Goal: Task Accomplishment & Management: Manage account settings

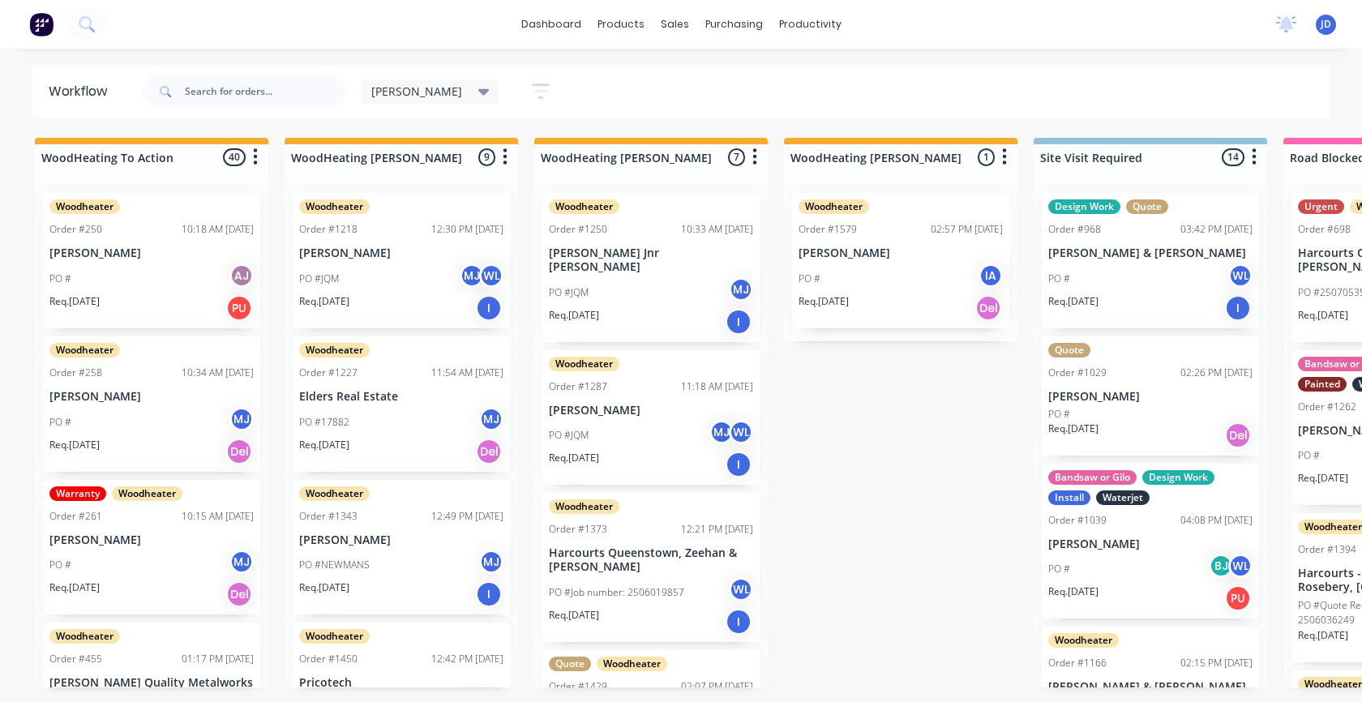
click at [373, 276] on div "PO #JQM MJ WL" at bounding box center [401, 278] width 204 height 31
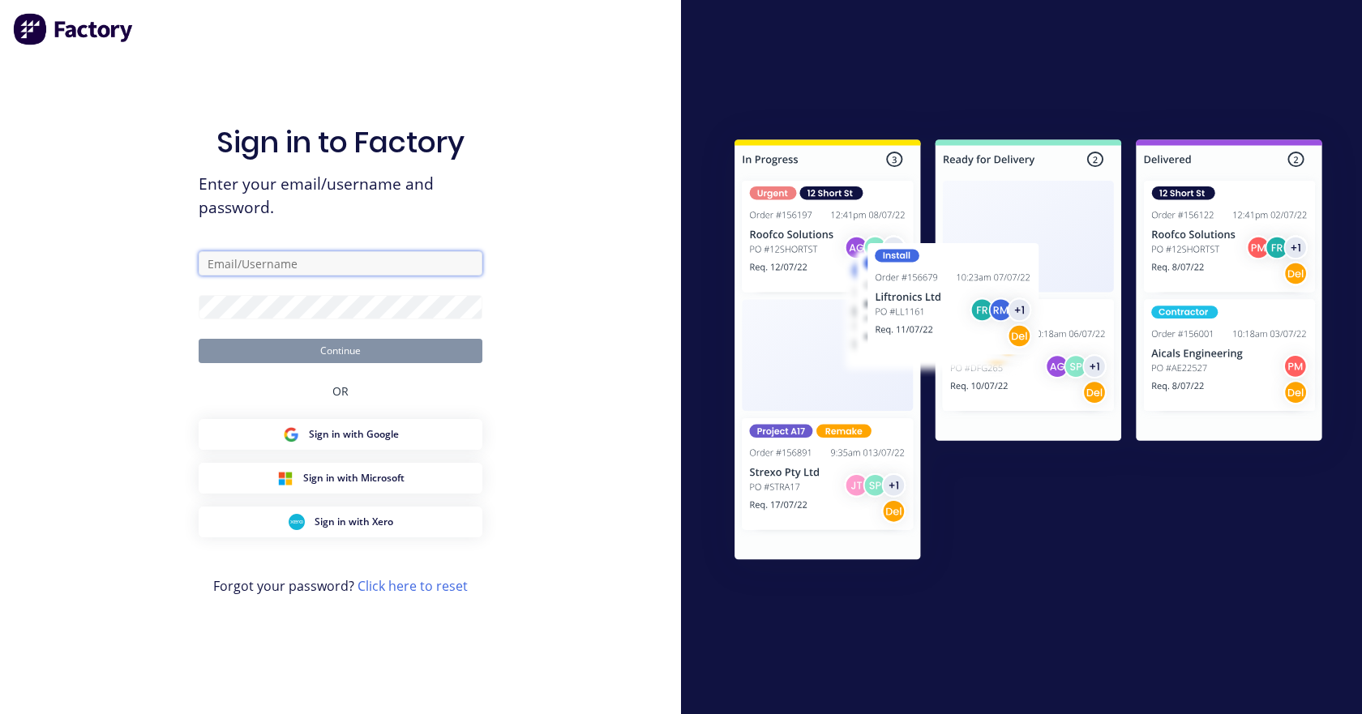
type input "[EMAIL_ADDRESS][DOMAIN_NAME]"
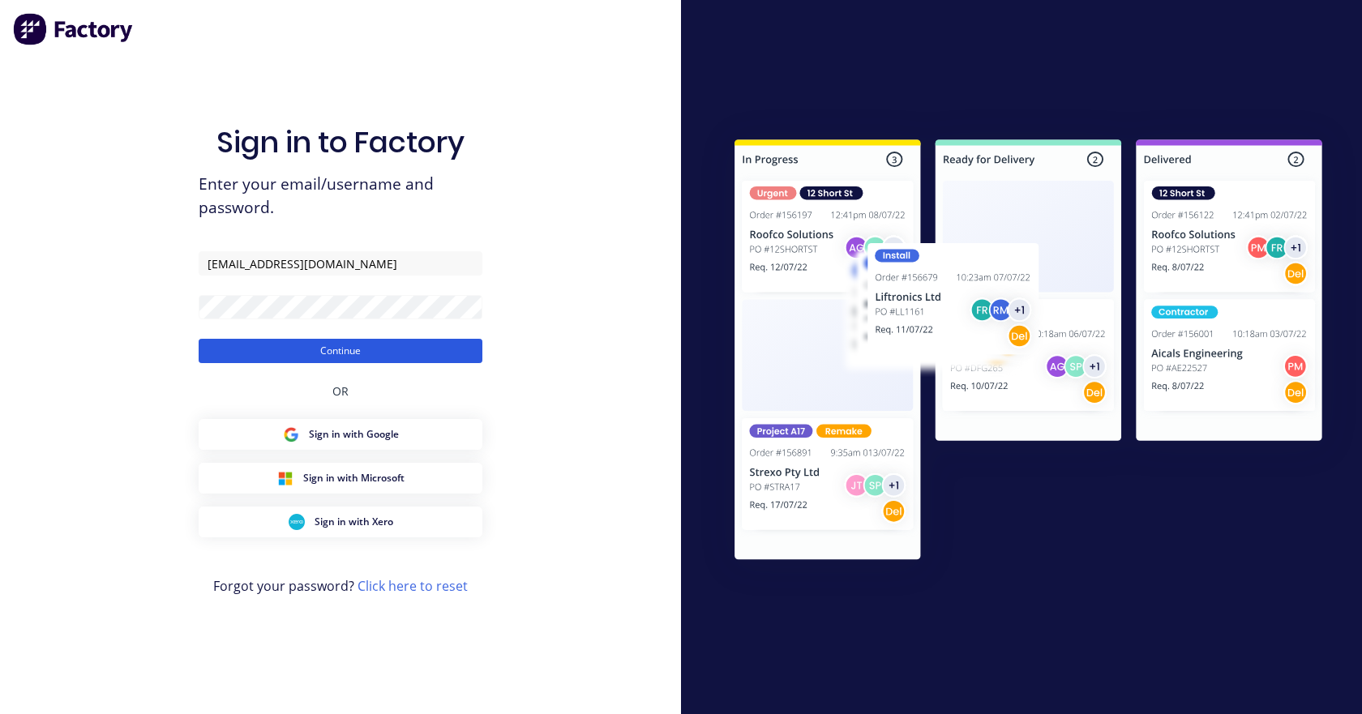
click at [416, 341] on button "Continue" at bounding box center [341, 351] width 284 height 24
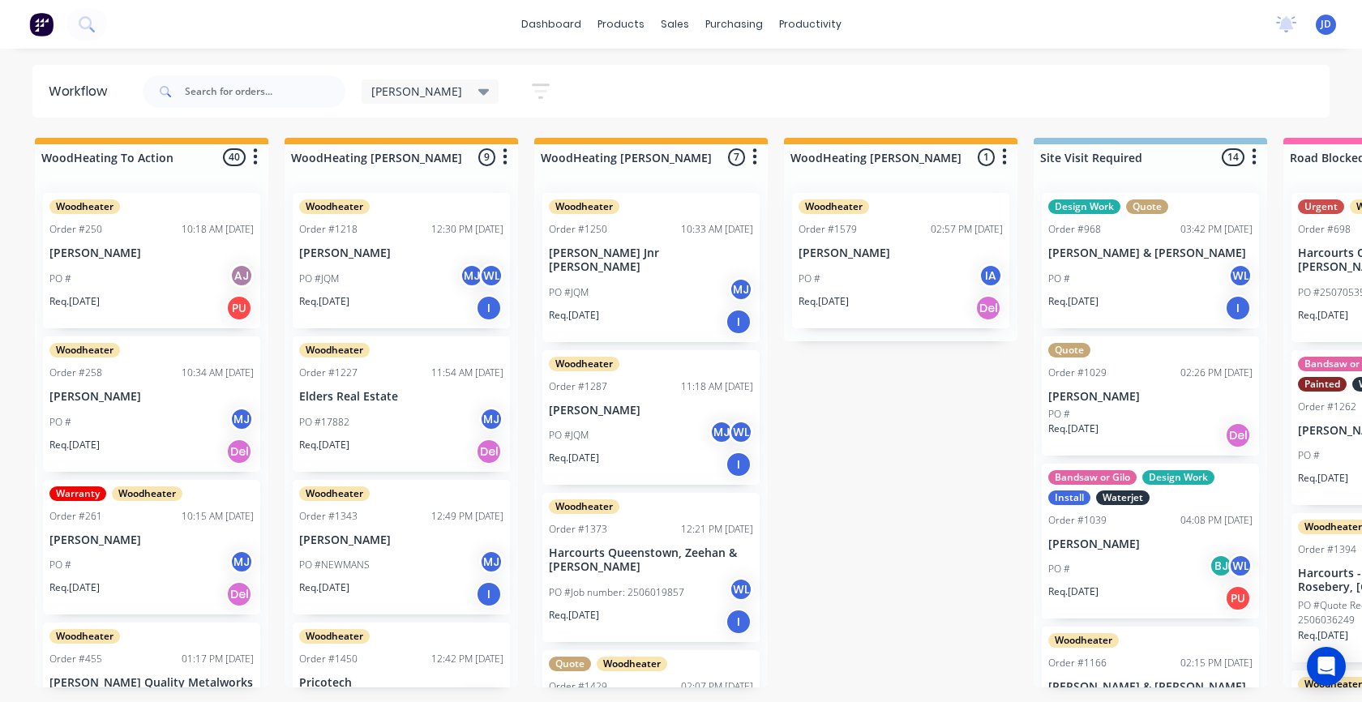
click at [373, 283] on div "PO #JQM MJ WL" at bounding box center [401, 278] width 204 height 31
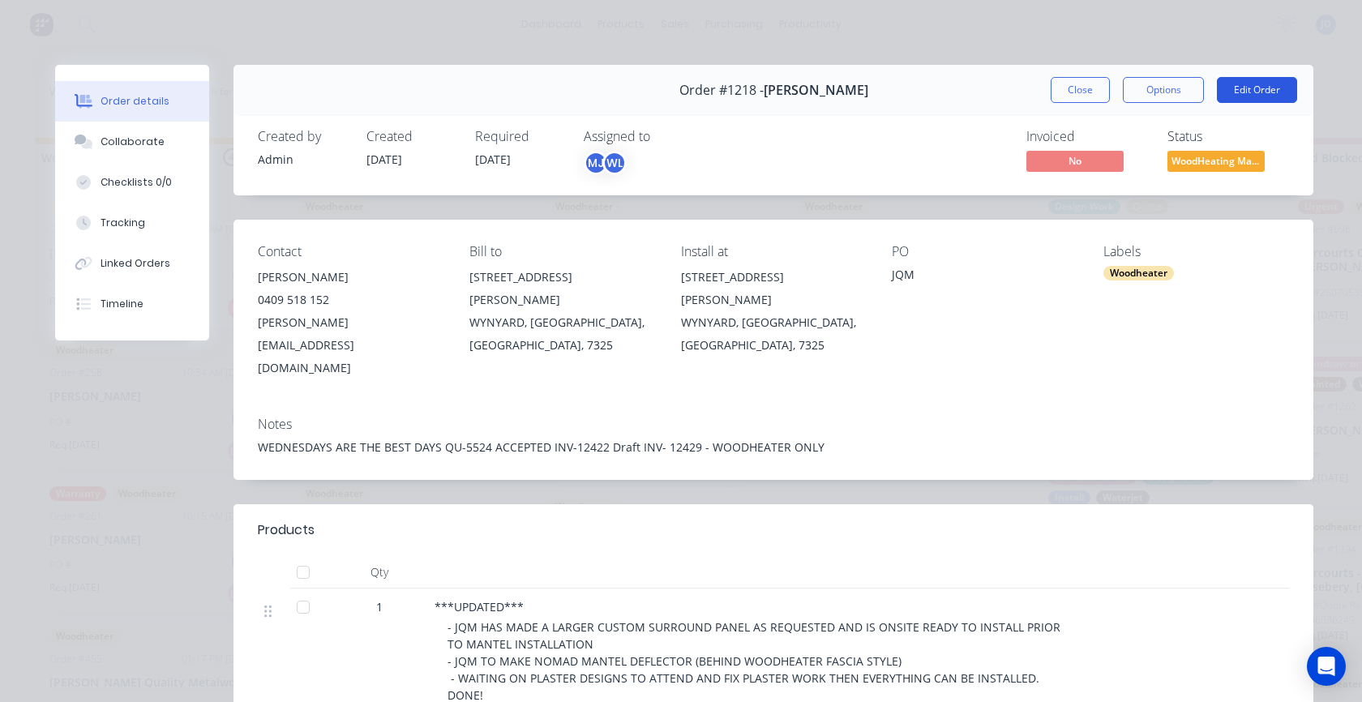
click at [1255, 91] on button "Edit Order" at bounding box center [1256, 90] width 80 height 26
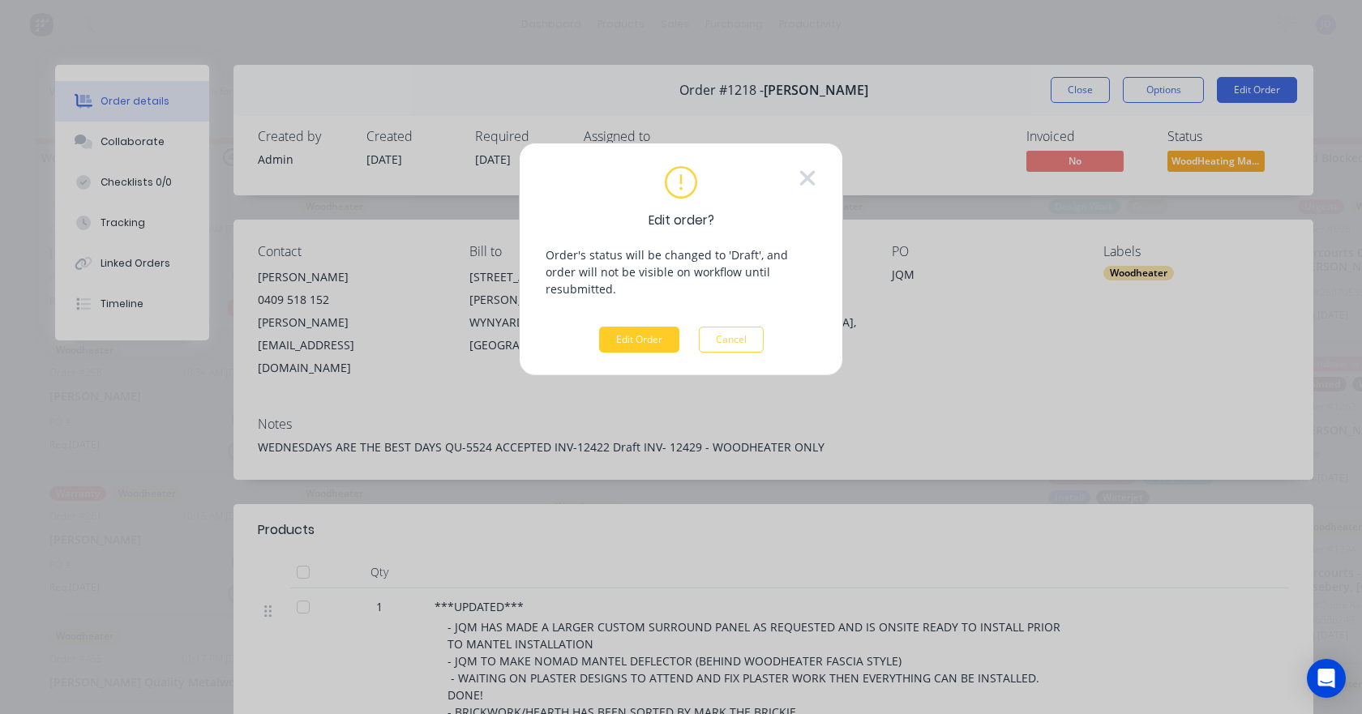
click at [652, 327] on button "Edit Order" at bounding box center [639, 340] width 80 height 26
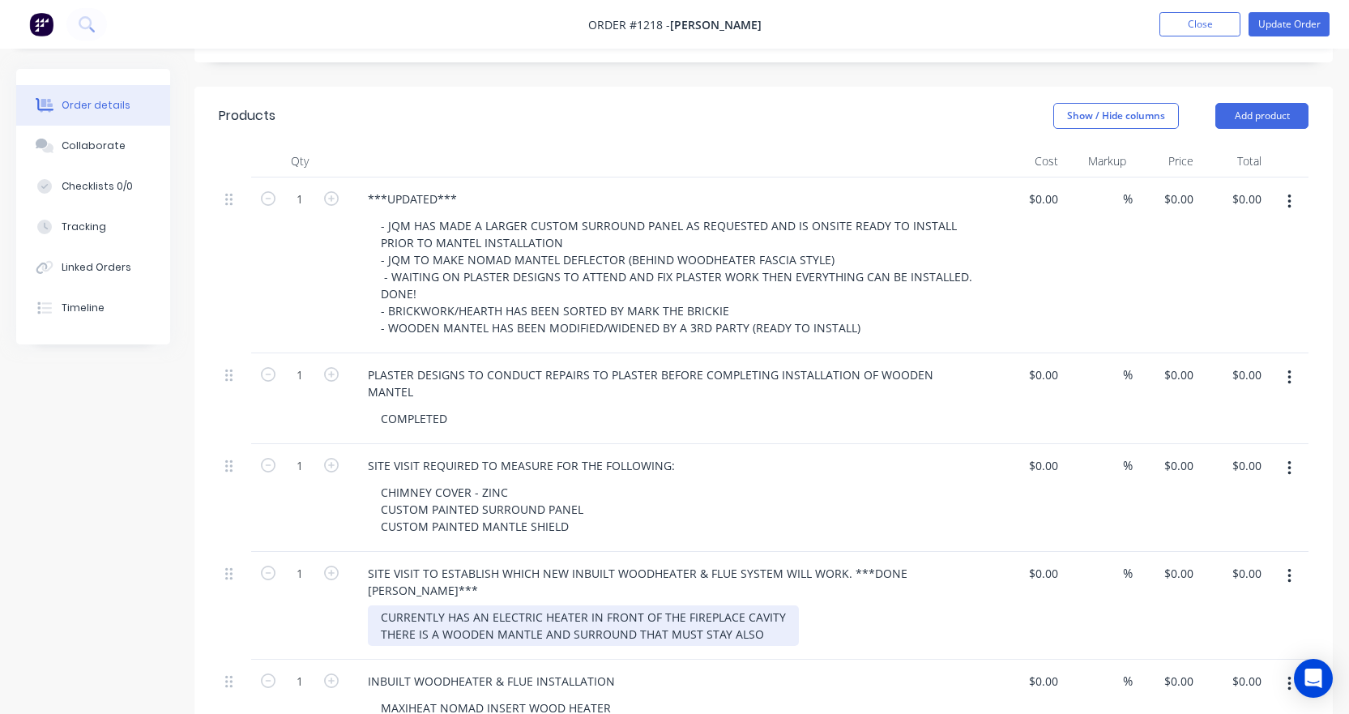
scroll to position [243, 0]
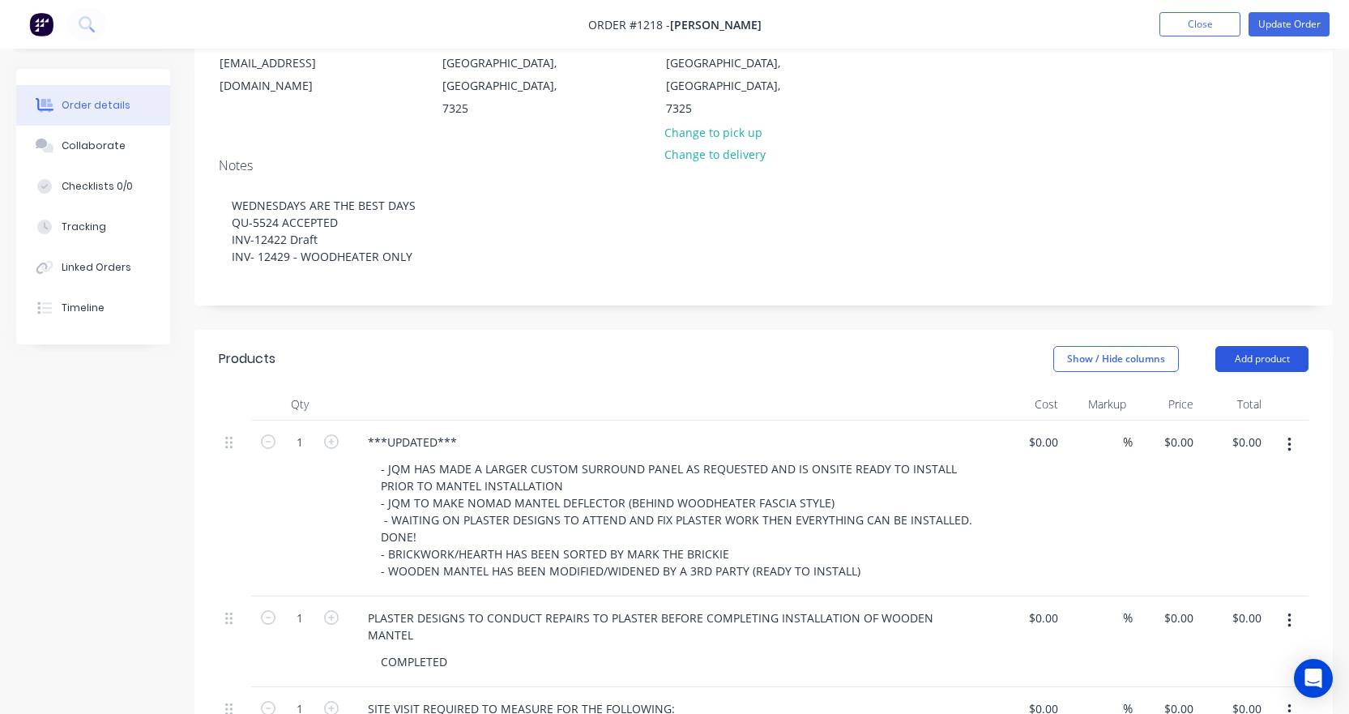
click at [1246, 346] on button "Add product" at bounding box center [1262, 359] width 93 height 26
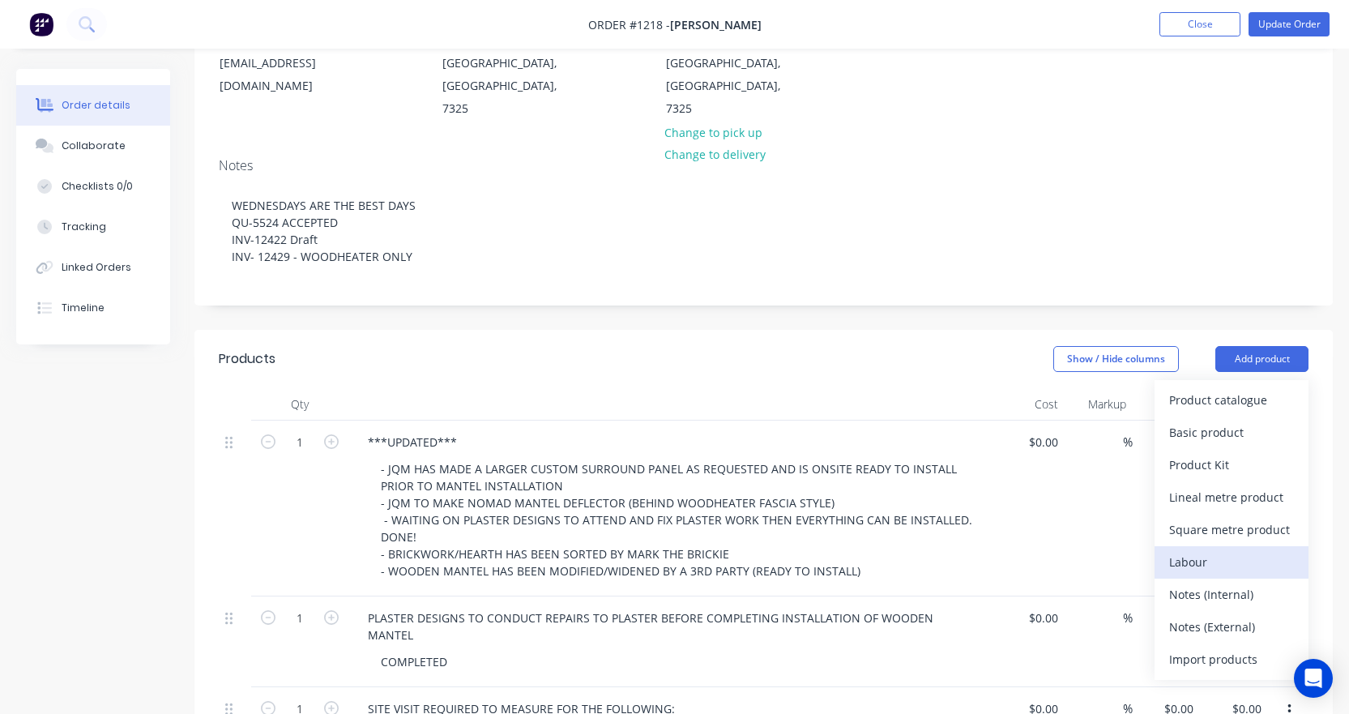
click at [1226, 550] on div "Labour" at bounding box center [1231, 562] width 125 height 24
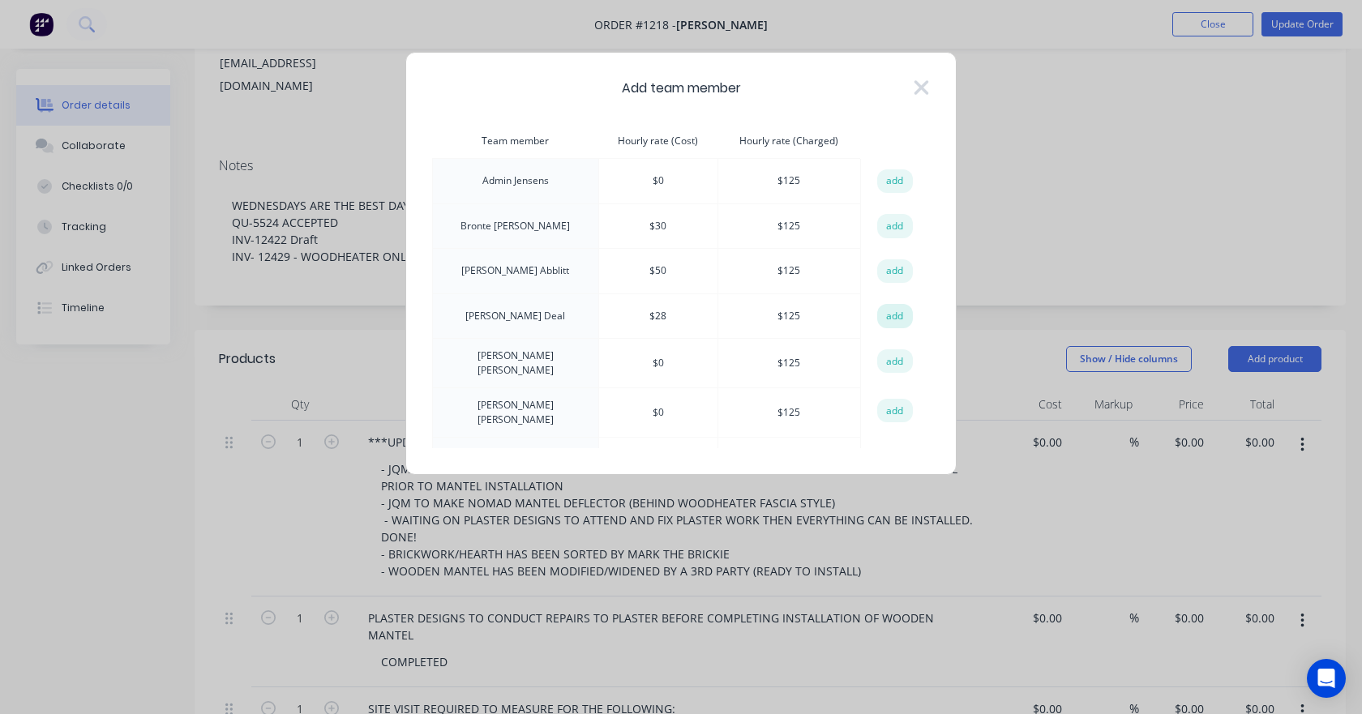
click at [880, 320] on button "add" at bounding box center [895, 316] width 36 height 24
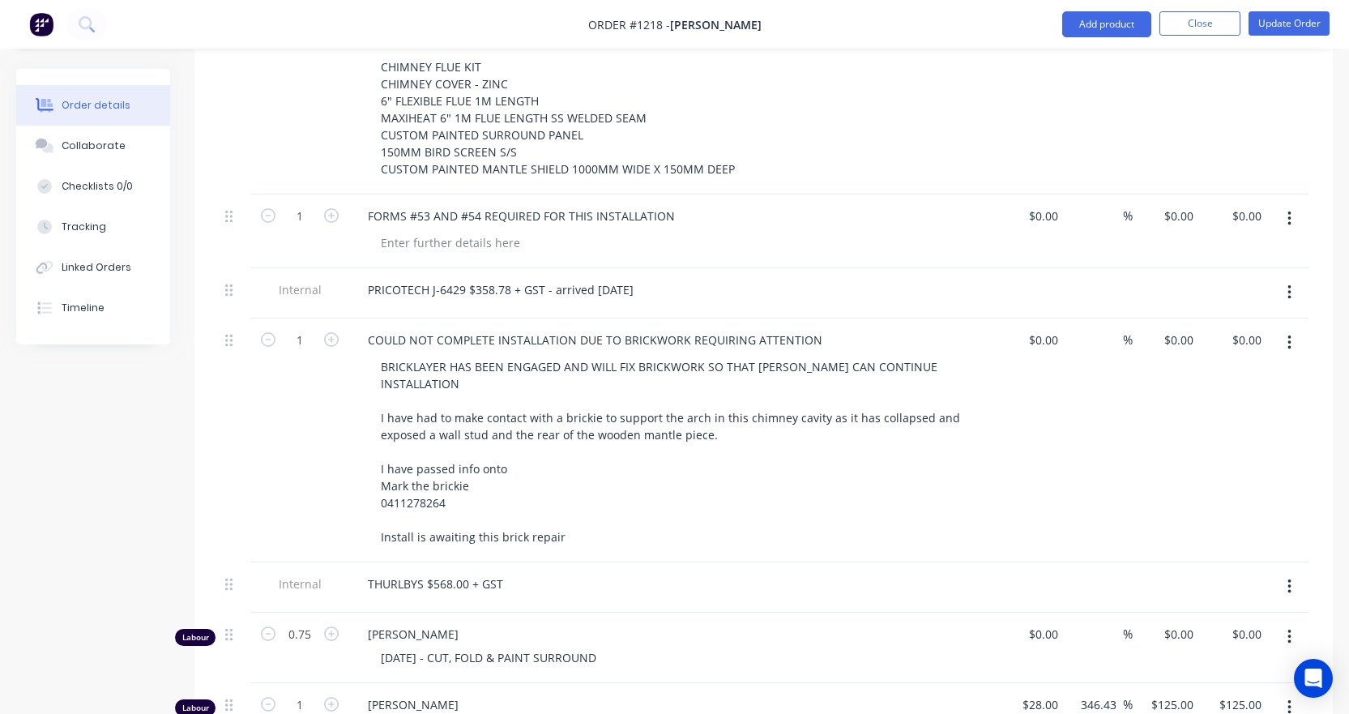
scroll to position [1297, 0]
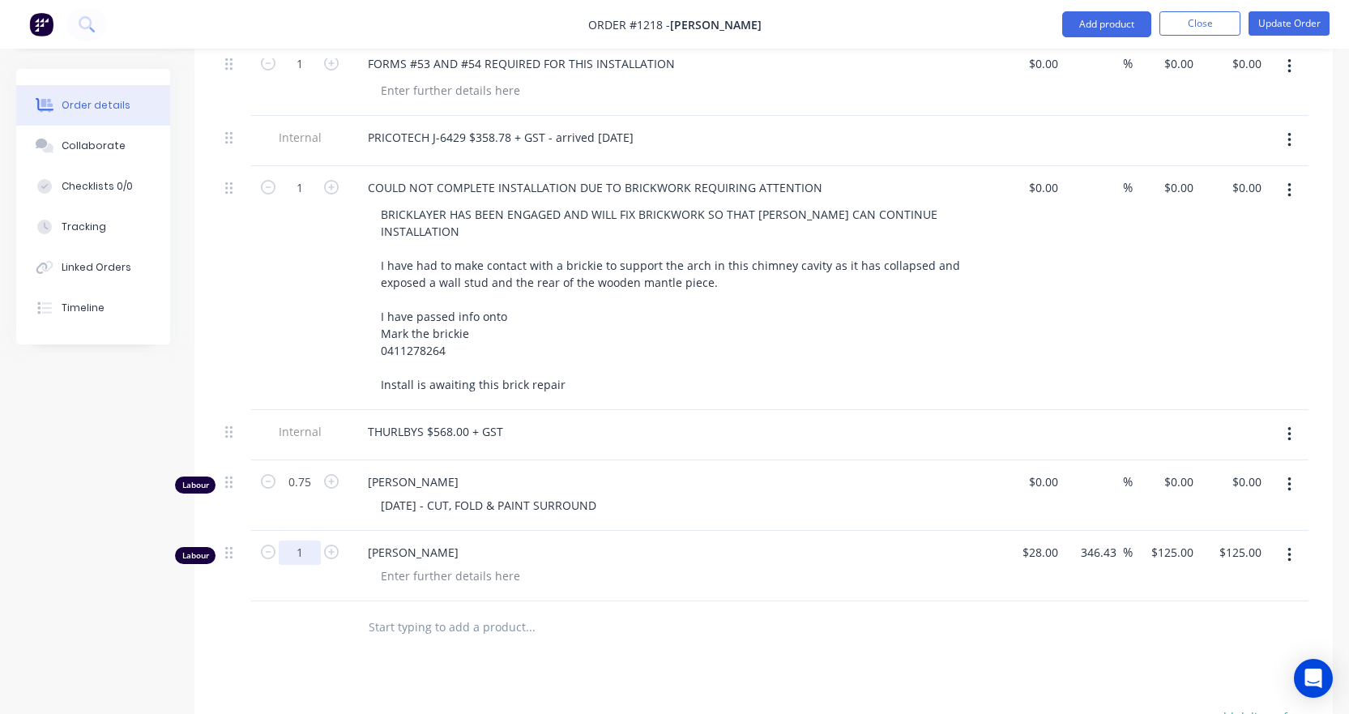
click at [261, 545] on icon "button" at bounding box center [268, 552] width 15 height 15
type input "0"
type input "$0.00"
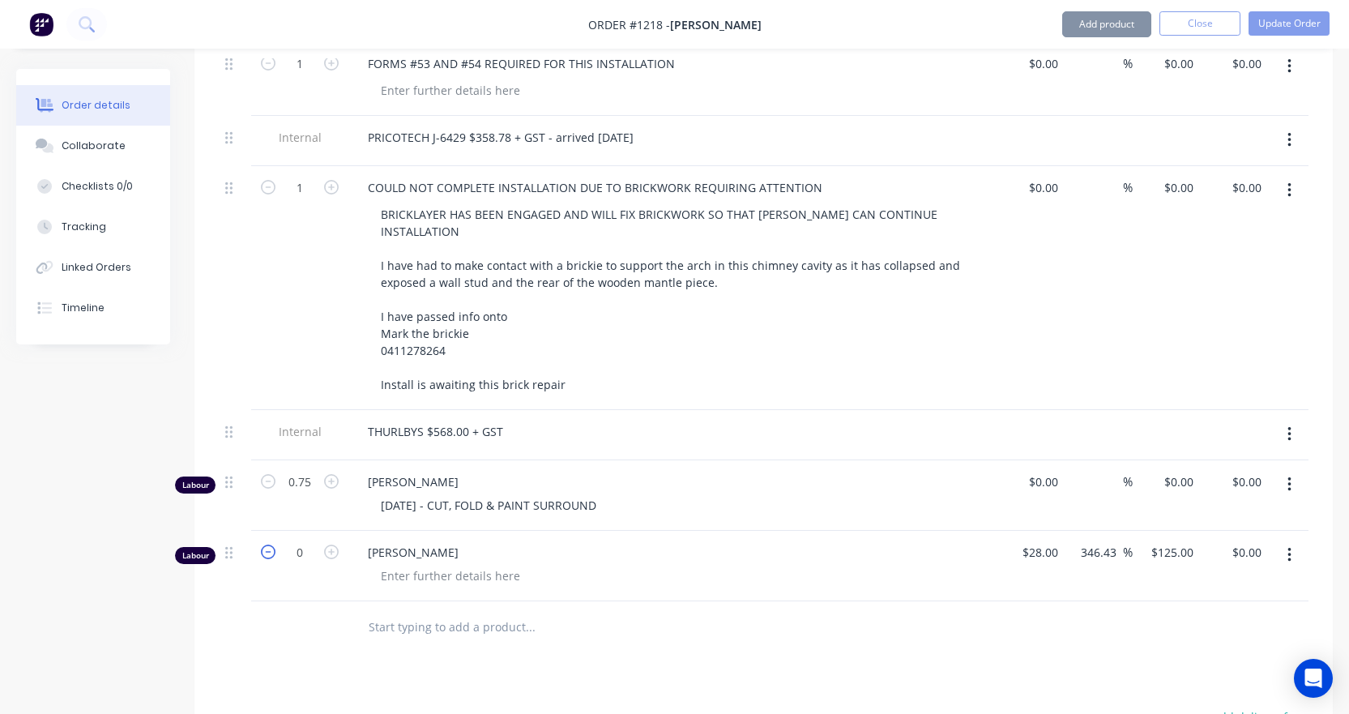
click at [266, 545] on icon "button" at bounding box center [268, 552] width 15 height 15
type input "0.25"
type input "$31.25"
click at [414, 564] on div at bounding box center [450, 576] width 165 height 24
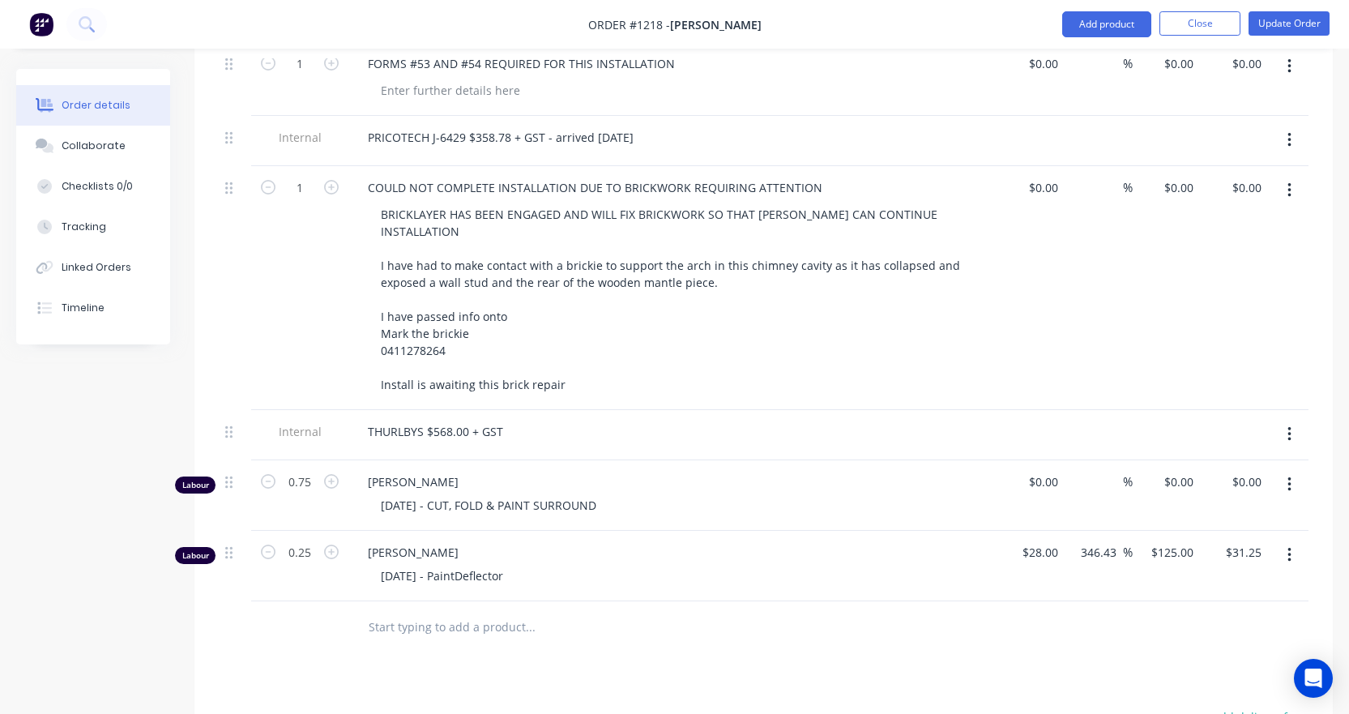
click at [440, 542] on div "Products Show / Hide columns Add product Qty Cost Markup Price Total 1 ***UPDAT…" at bounding box center [764, 159] width 1139 height 1767
click at [1280, 28] on button "Update Order" at bounding box center [1289, 23] width 81 height 24
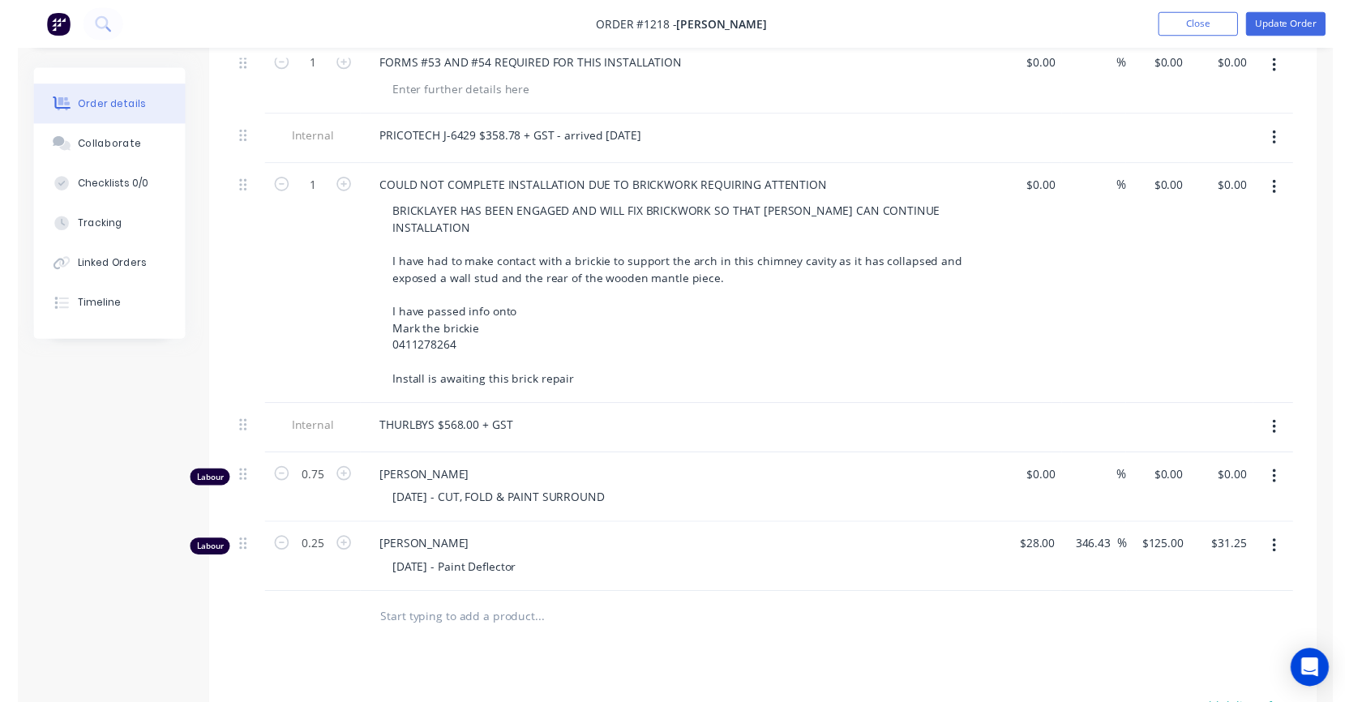
scroll to position [0, 0]
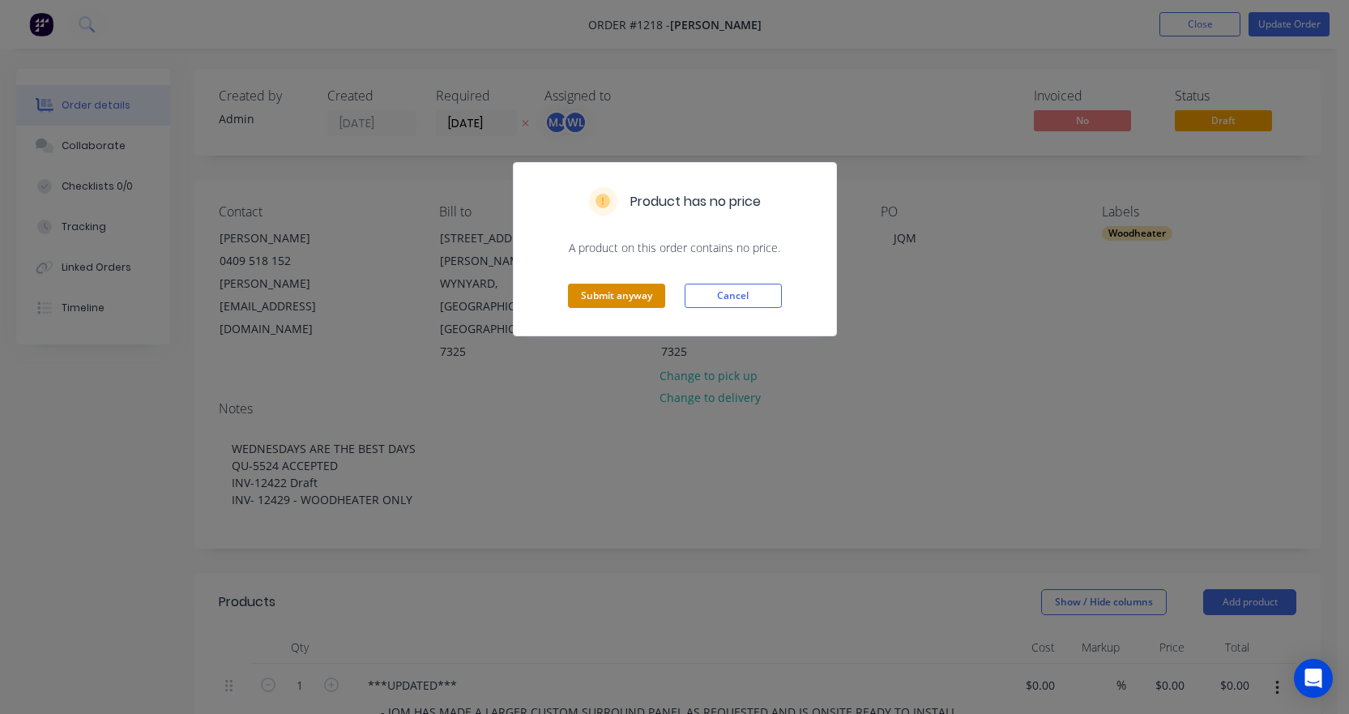
click at [661, 297] on button "Submit anyway" at bounding box center [616, 296] width 97 height 24
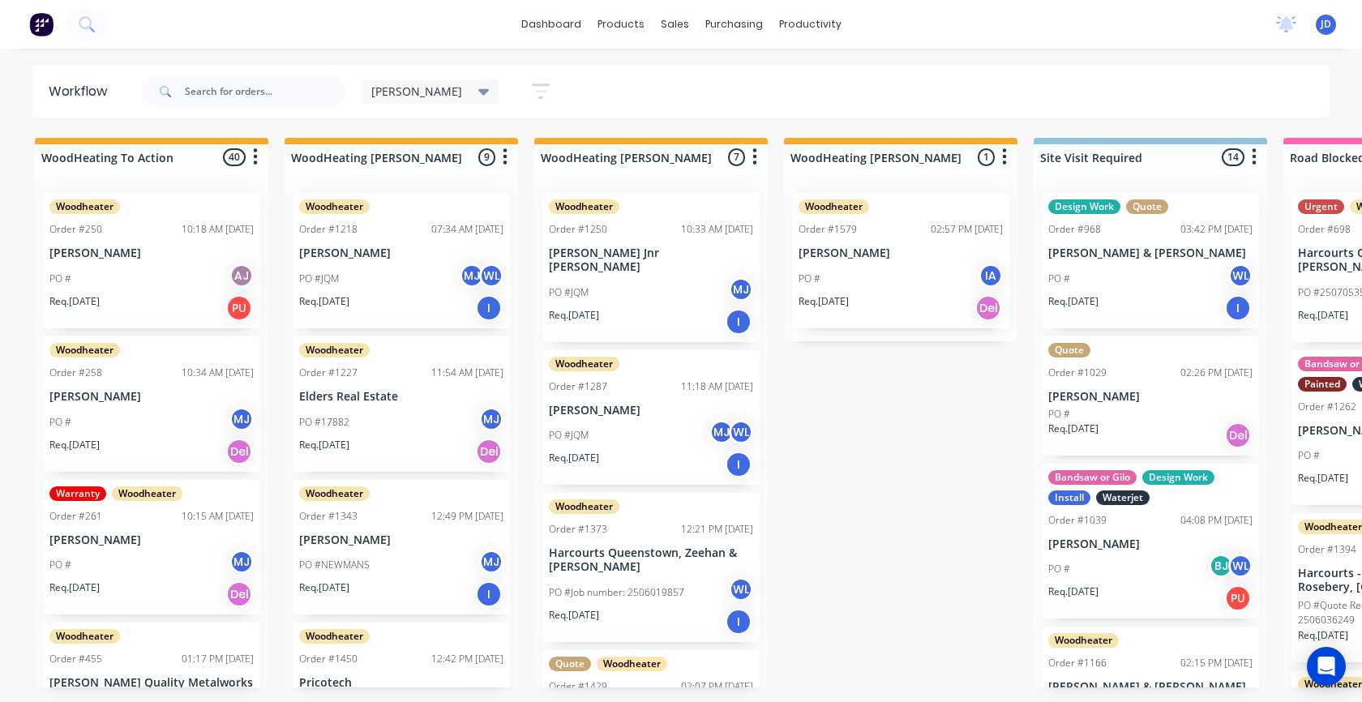
click at [438, 262] on div "Woodheater Order #1218 07:34 AM [DATE] [PERSON_NAME] PO #JQM MJ WL Req. [DATE] I" at bounding box center [401, 260] width 217 height 135
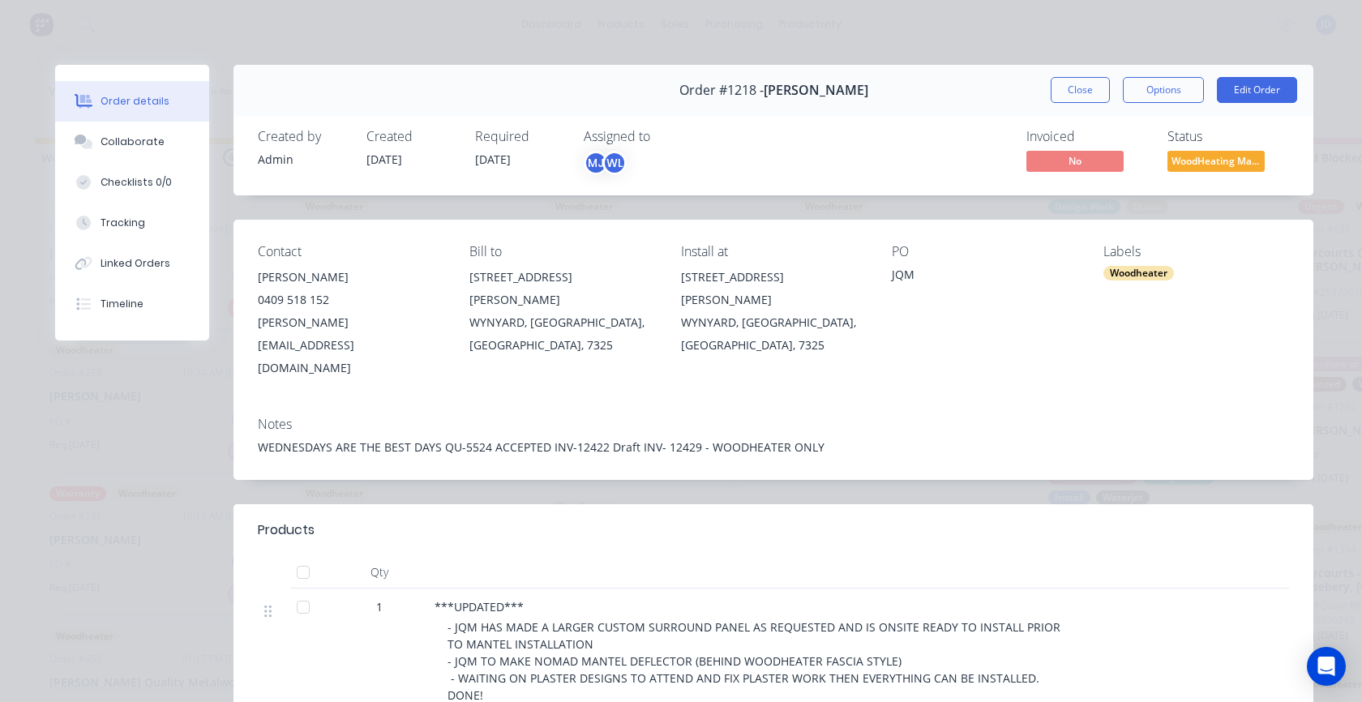
click at [1088, 93] on button "Close" at bounding box center [1079, 90] width 59 height 26
